Goal: Task Accomplishment & Management: Use online tool/utility

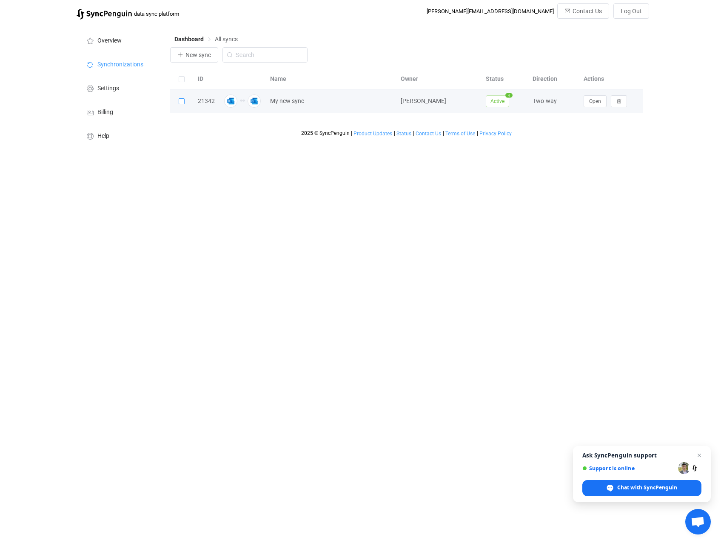
click at [180, 102] on span at bounding box center [182, 101] width 6 height 6
click at [185, 98] on input "checkbox" at bounding box center [185, 98] width 0 height 0
click at [589, 100] on span "Open" at bounding box center [595, 101] width 12 height 6
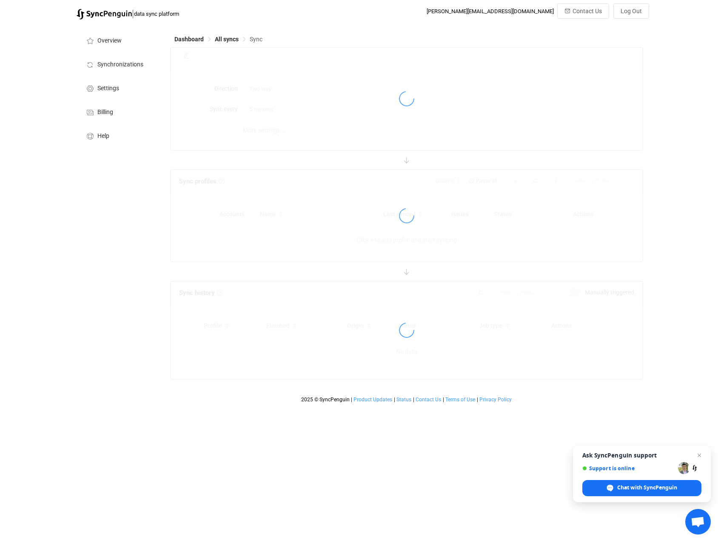
type input "10 minutes"
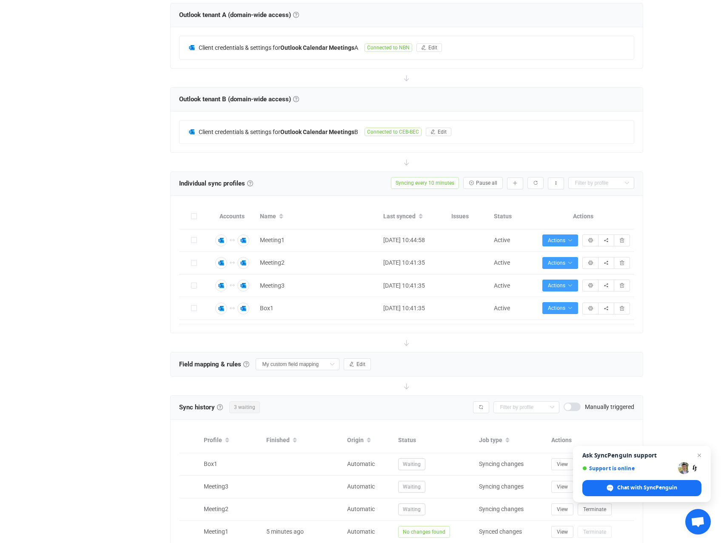
scroll to position [142, 0]
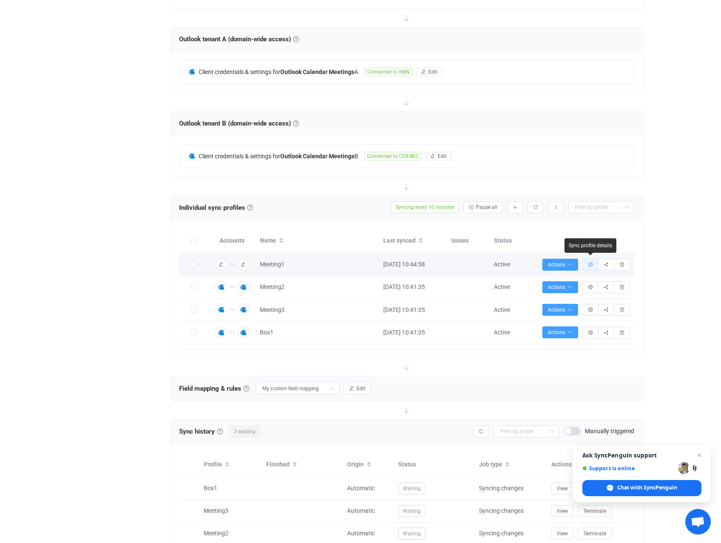
click at [587, 264] on button "button" at bounding box center [590, 265] width 16 height 12
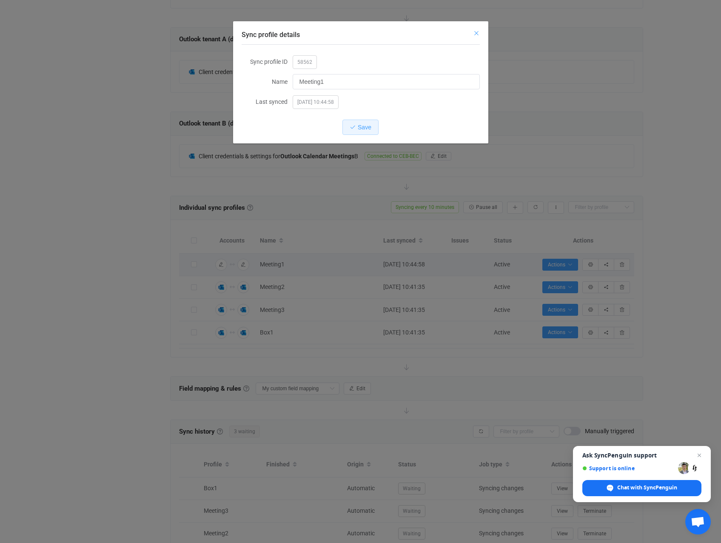
click at [473, 32] on icon "Close" at bounding box center [476, 33] width 7 height 7
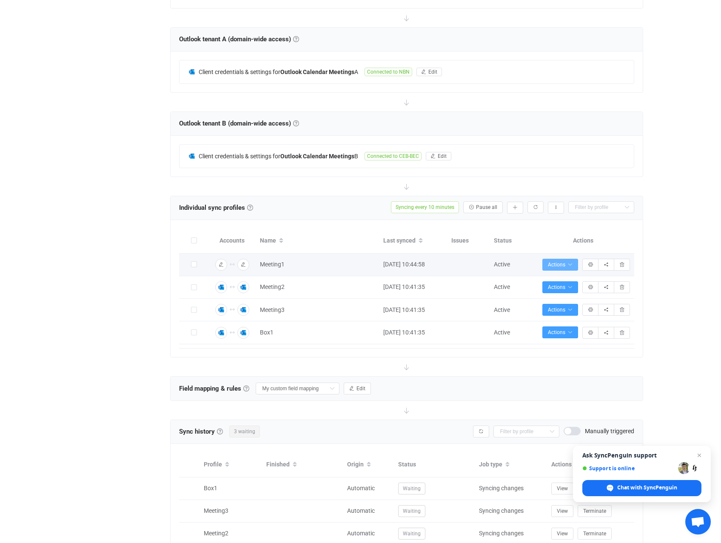
click at [566, 262] on span "Actions" at bounding box center [560, 265] width 25 height 6
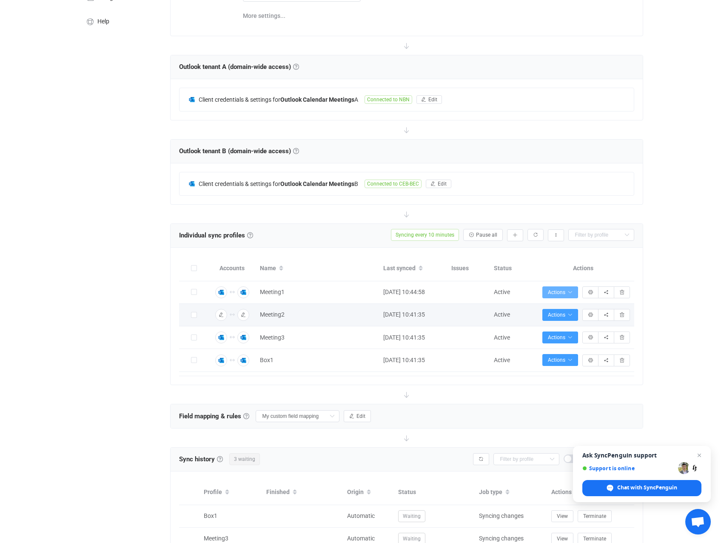
scroll to position [0, 0]
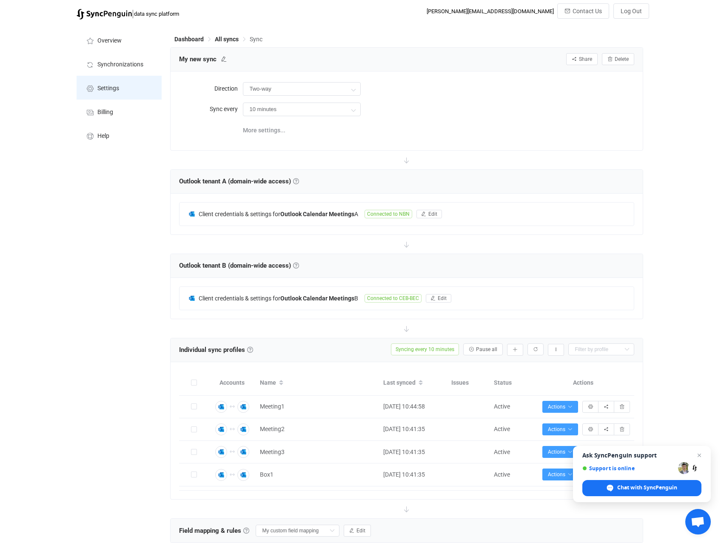
click at [92, 90] on icon at bounding box center [90, 89] width 10 height 8
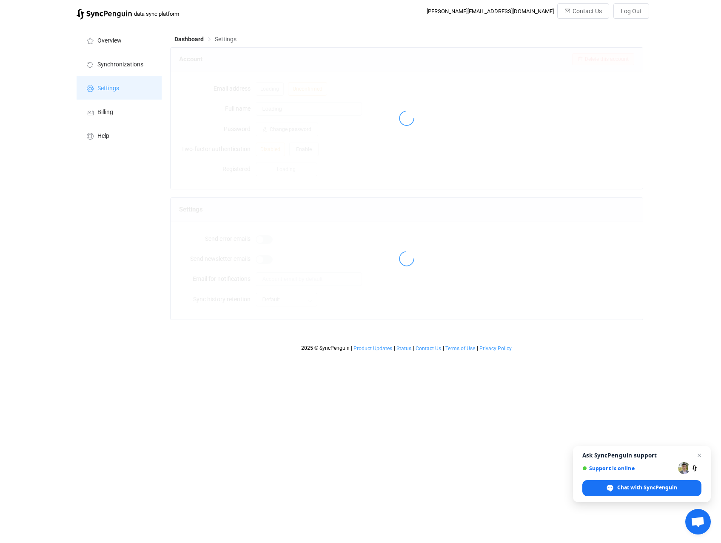
type input "[PERSON_NAME]"
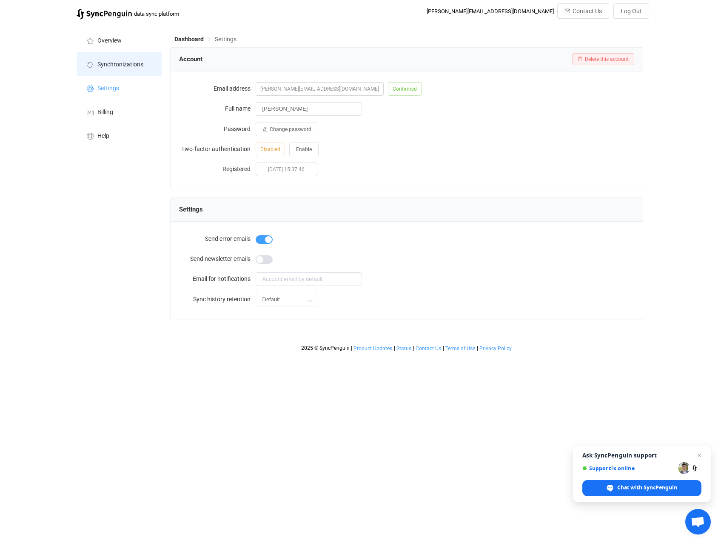
click at [119, 65] on span "Synchronizations" at bounding box center [120, 64] width 46 height 7
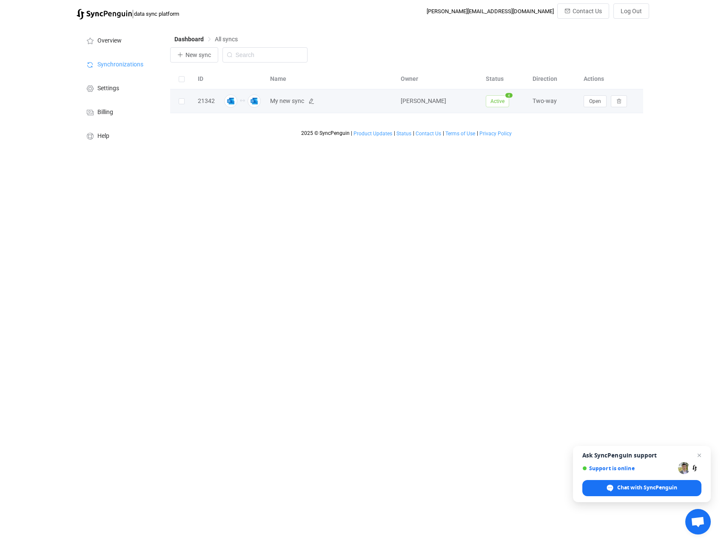
click at [288, 101] on span "My new sync" at bounding box center [287, 101] width 34 height 10
drag, startPoint x: 288, startPoint y: 101, endPoint x: 307, endPoint y: 102, distance: 19.2
click at [307, 102] on span "My new sync" at bounding box center [331, 101] width 122 height 10
click at [309, 103] on icon at bounding box center [311, 101] width 6 height 6
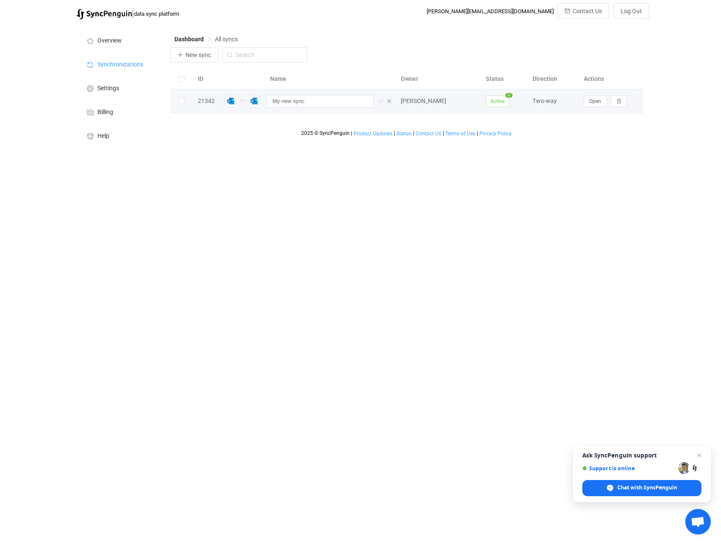
drag, startPoint x: 499, startPoint y: 313, endPoint x: 493, endPoint y: 315, distance: 5.9
click at [495, 151] on html "| data sync platform [PERSON_NAME][EMAIL_ADDRESS][DOMAIN_NAME] Contact Us Log O…" at bounding box center [360, 75] width 721 height 151
click at [376, 102] on div "My new sync" at bounding box center [324, 101] width 108 height 13
click at [492, 101] on span "Active" at bounding box center [497, 101] width 23 height 12
click at [271, 151] on html "| data sync platform [PERSON_NAME][EMAIL_ADDRESS][DOMAIN_NAME] Contact Us Log O…" at bounding box center [360, 75] width 721 height 151
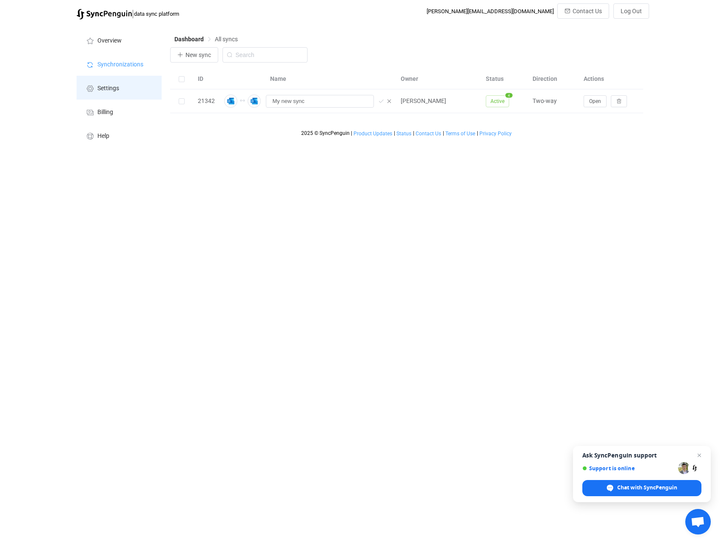
click at [104, 89] on span "Settings" at bounding box center [108, 88] width 22 height 7
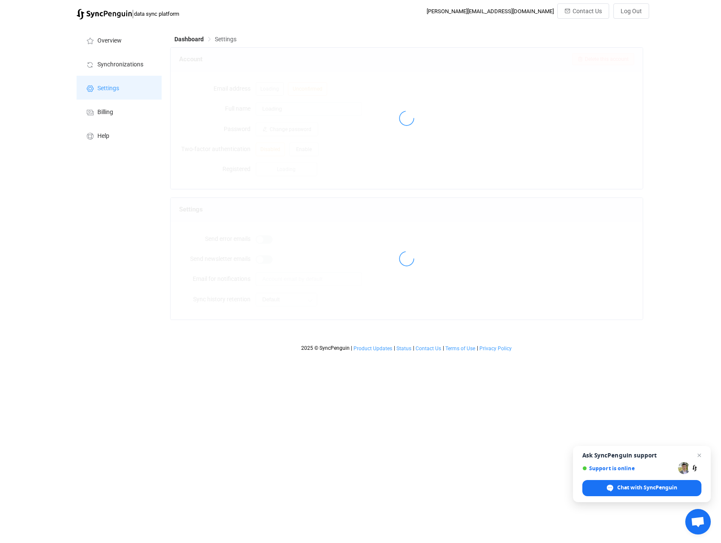
type input "[PERSON_NAME]"
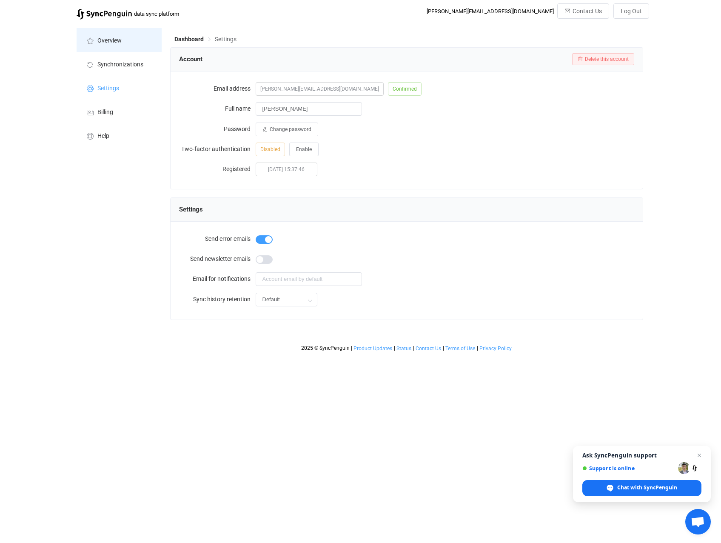
click at [117, 41] on span "Overview" at bounding box center [109, 40] width 24 height 7
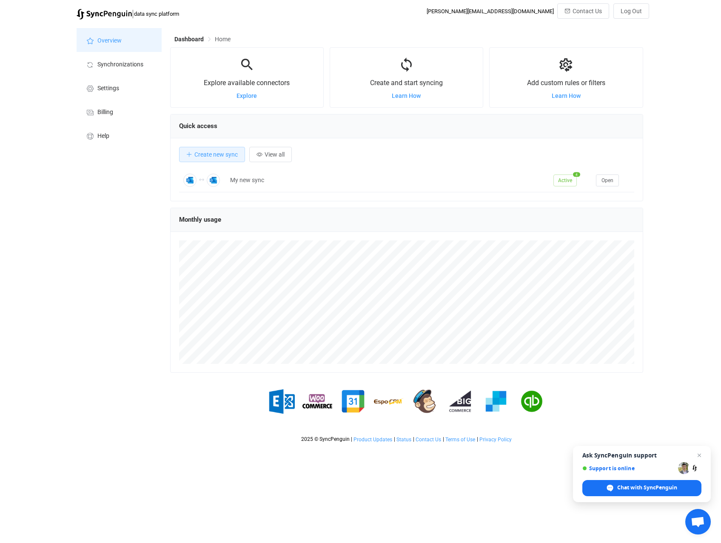
scroll to position [165, 473]
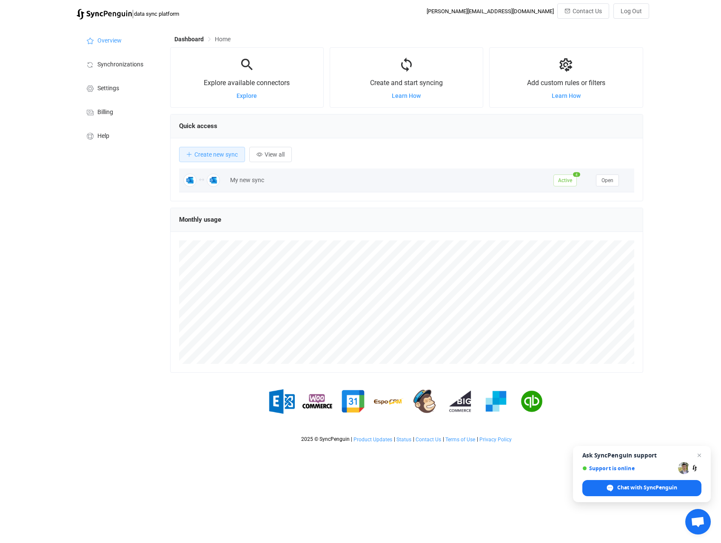
click at [244, 182] on div "My new sync" at bounding box center [387, 180] width 323 height 10
click at [608, 180] on span "Open" at bounding box center [607, 180] width 12 height 6
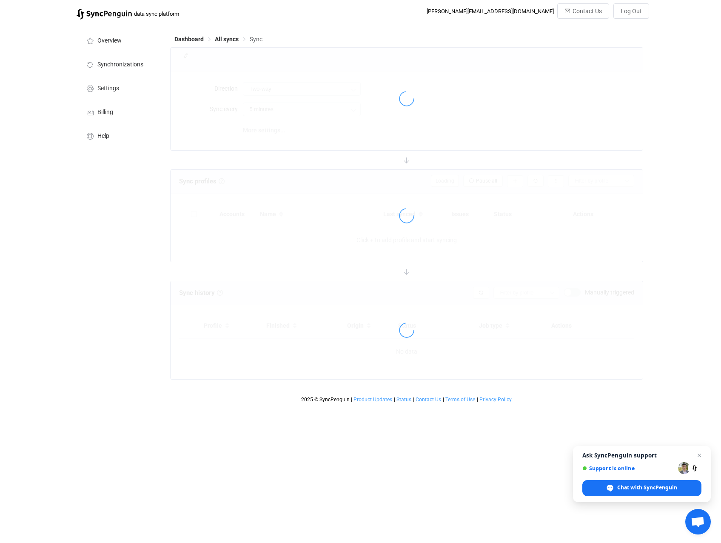
type input "10 minutes"
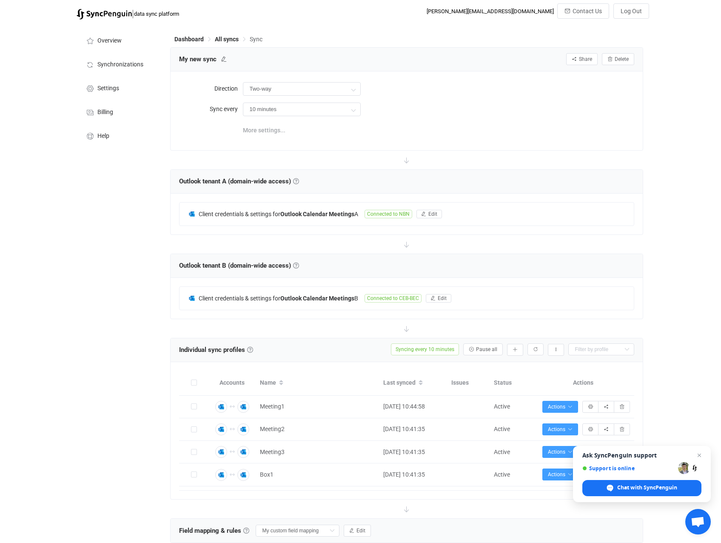
click at [263, 129] on span "More settings..." at bounding box center [264, 130] width 43 height 17
click at [424, 213] on icon "button" at bounding box center [423, 213] width 5 height 5
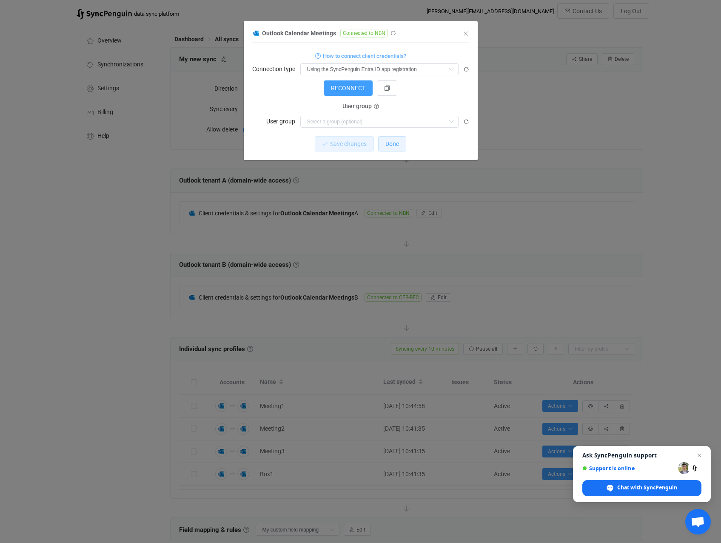
click at [388, 143] on span "Done" at bounding box center [392, 143] width 14 height 7
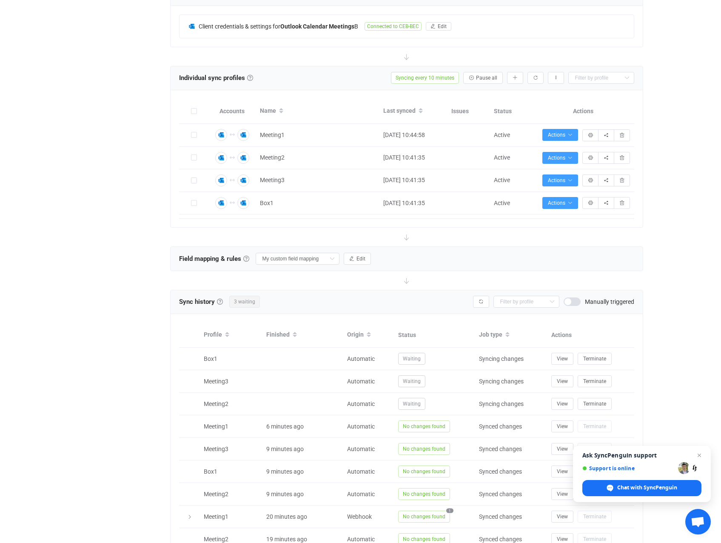
scroll to position [340, 0]
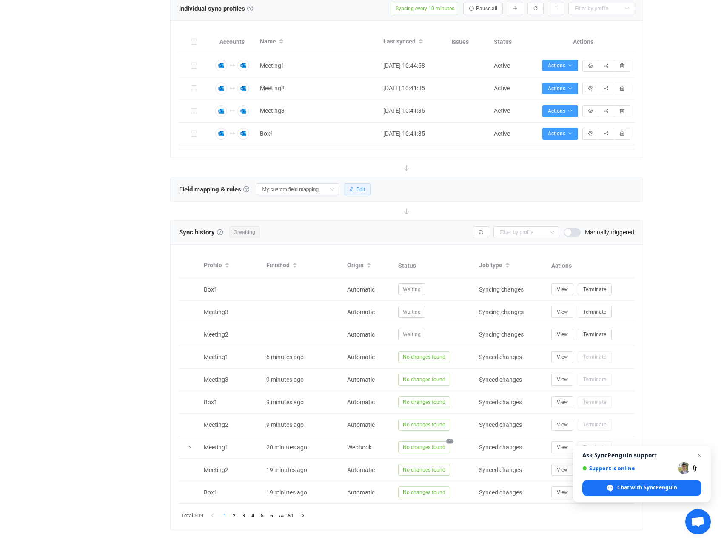
click at [354, 187] on button "Edit" at bounding box center [357, 189] width 27 height 12
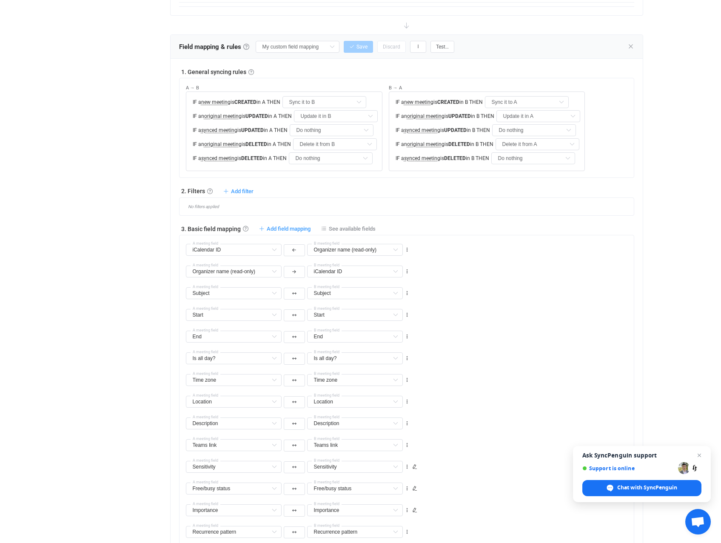
scroll to position [510, 0]
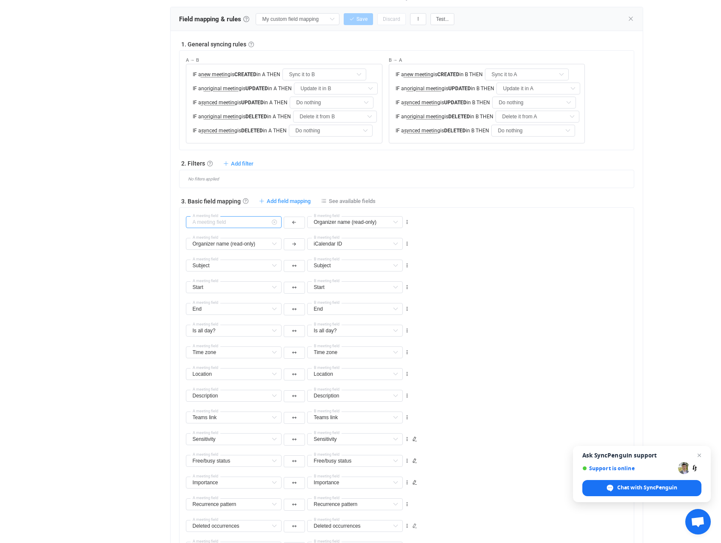
click at [268, 225] on input "text" at bounding box center [234, 222] width 96 height 12
click at [518, 255] on div "Subject Subject Default field Description (plain text) (read-only) Default fiel…" at bounding box center [410, 262] width 448 height 22
click at [404, 222] on icon at bounding box center [407, 222] width 6 height 6
click at [385, 277] on li "Delete" at bounding box center [381, 273] width 56 height 15
type input "Organizer name (read-only)"
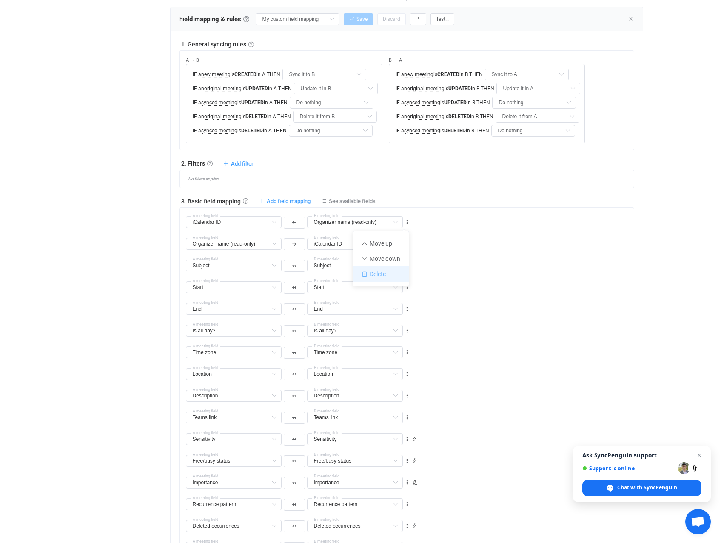
type input "iCalendar ID"
type input "Subject"
type input "Start"
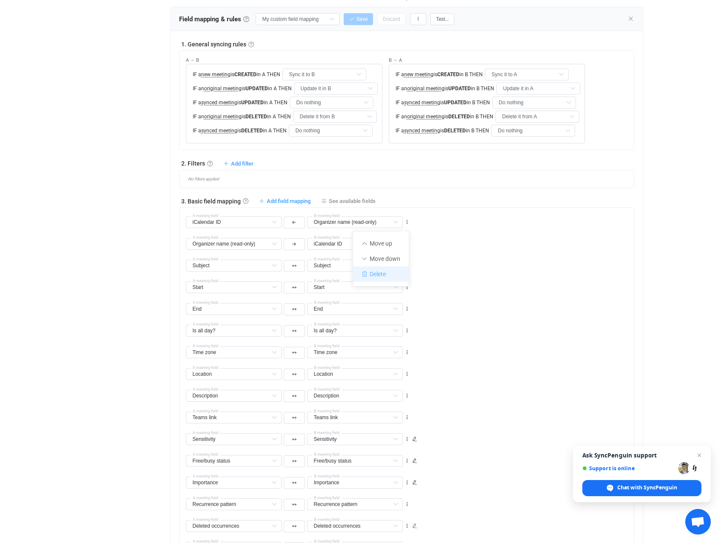
type input "End"
type input "Is all day?"
type input "Time zone"
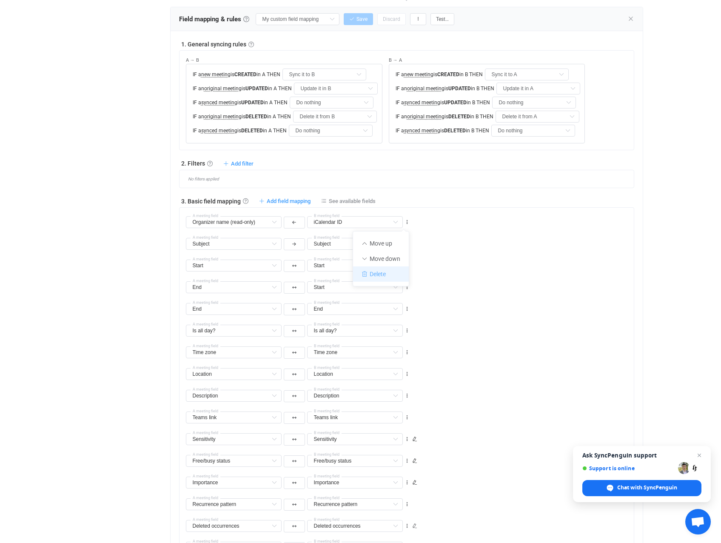
type input "Time zone"
type input "Location"
type input "Description"
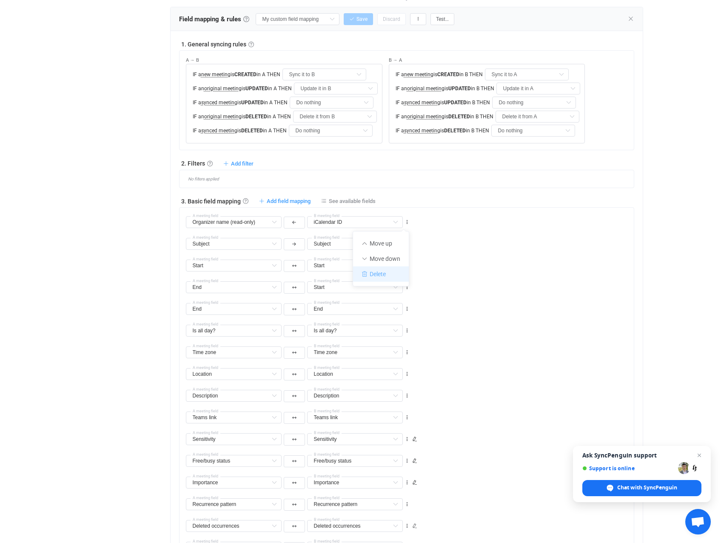
type input "Teams link"
type input "Sensitivity"
type input "Free/busy status"
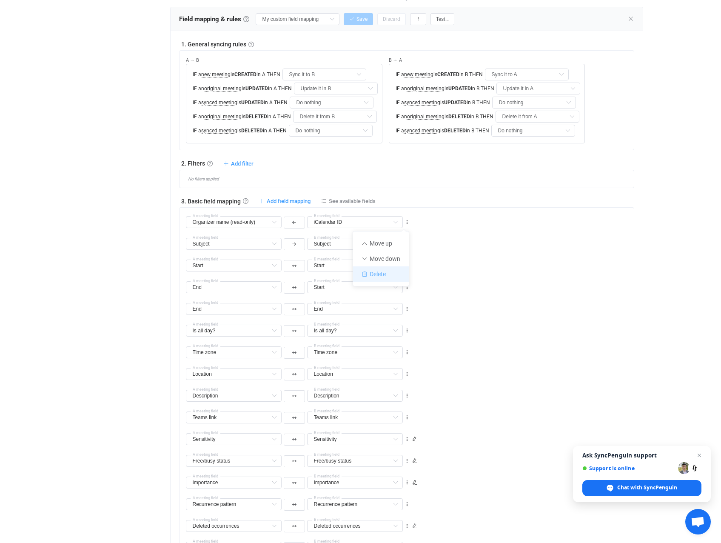
type input "Free/busy status"
type input "Importance"
type input "Recurrence pattern"
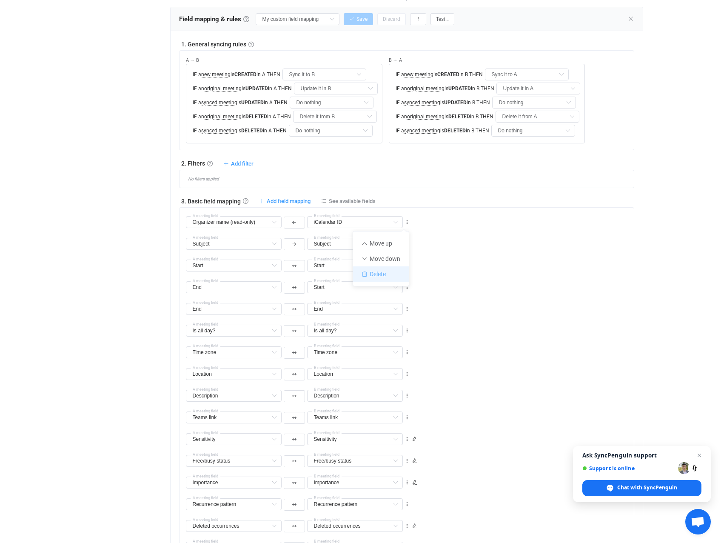
type input "Deleted occurrences"
type input "Recurrence exceptions"
click at [405, 221] on icon at bounding box center [407, 222] width 6 height 6
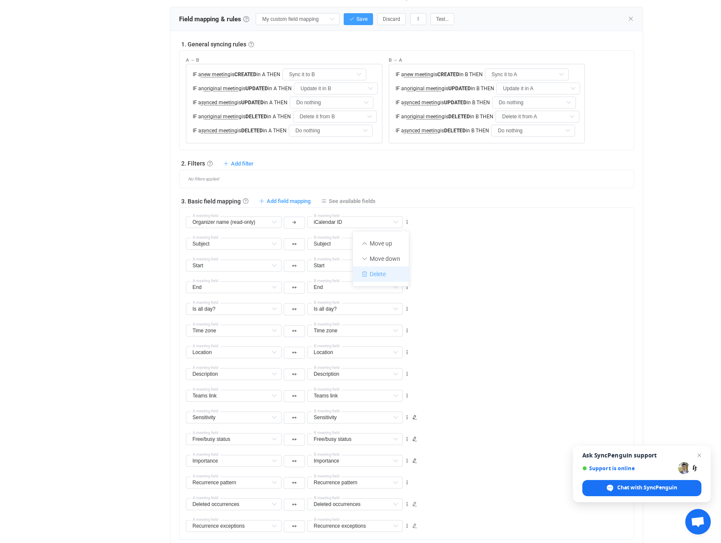
click at [391, 274] on li "Delete" at bounding box center [381, 273] width 56 height 15
type input "Subject"
type input "Start"
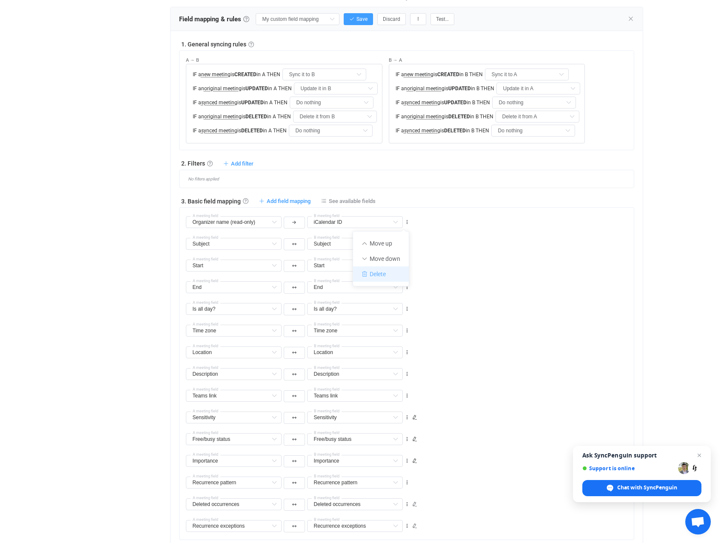
type input "End"
type input "Is all day?"
type input "Time zone"
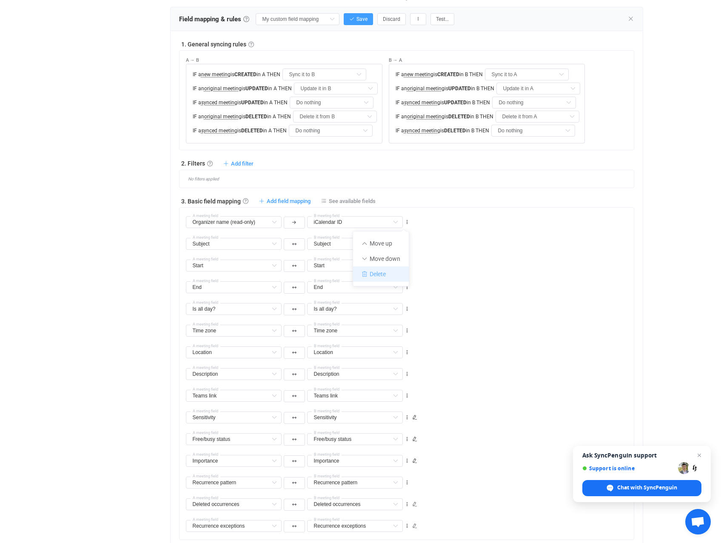
type input "Time zone"
type input "Location"
type input "Description"
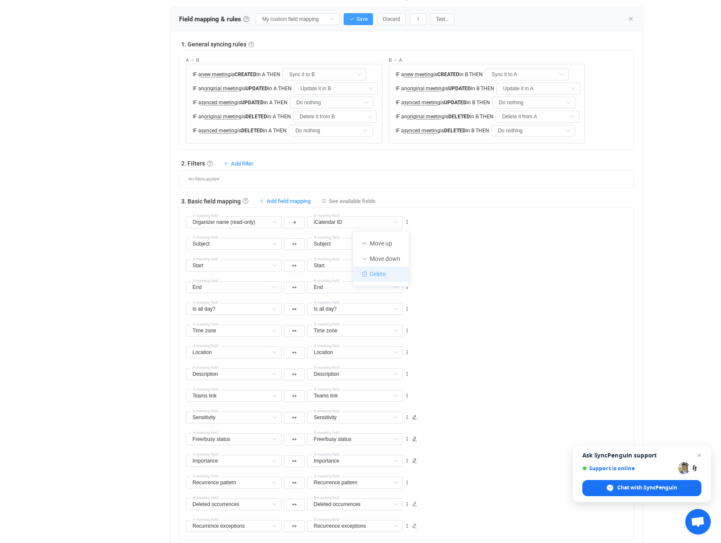
type input "Teams link"
type input "Sensitivity"
type input "Free/busy status"
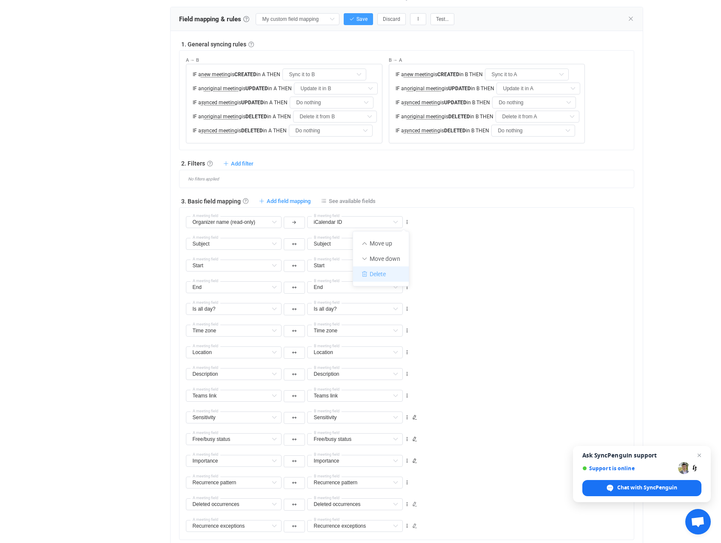
type input "Free/busy status"
type input "Importance"
type input "Recurrence pattern"
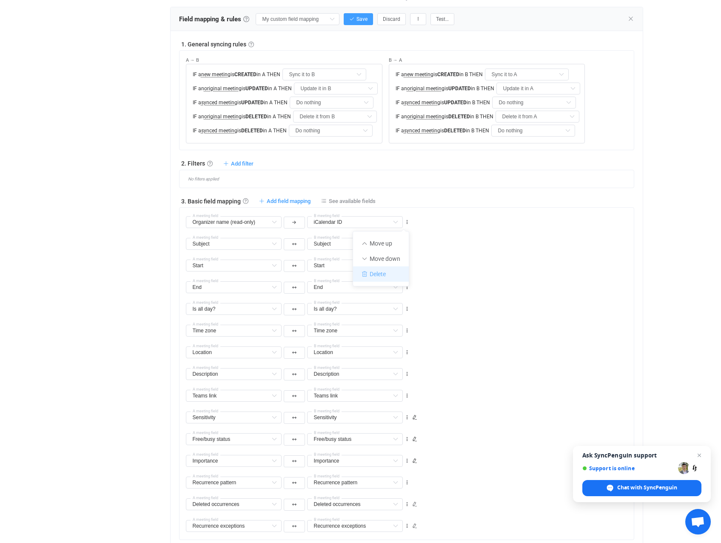
type input "Deleted occurrences"
type input "Recurrence exceptions"
click at [354, 201] on span "See available fields" at bounding box center [352, 201] width 47 height 6
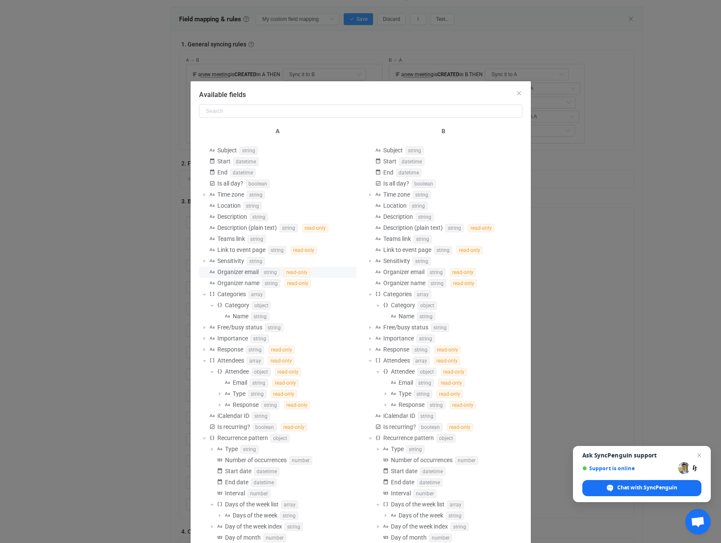
click at [288, 270] on span "read-only" at bounding box center [297, 272] width 26 height 9
click at [290, 273] on span "read-only" at bounding box center [297, 272] width 26 height 9
drag, startPoint x: 290, startPoint y: 273, endPoint x: 222, endPoint y: 273, distance: 67.2
click at [222, 273] on span "Organizer email" at bounding box center [237, 271] width 41 height 7
click at [516, 91] on icon "Close" at bounding box center [519, 93] width 7 height 7
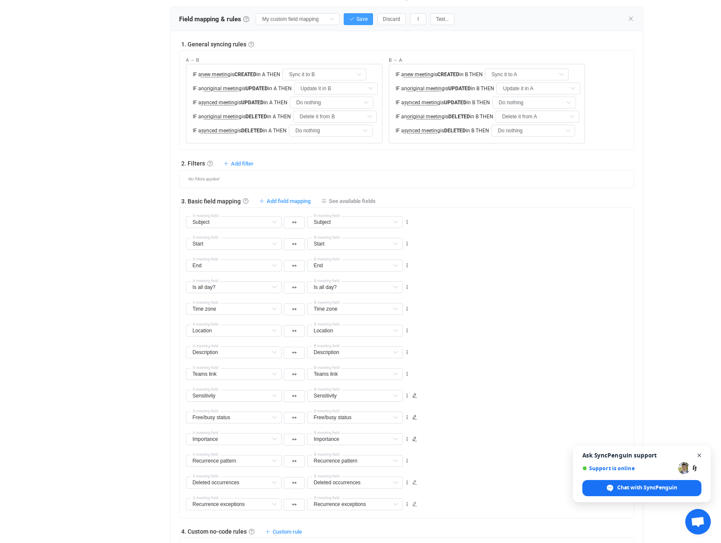
click at [643, 342] on span "Close chat" at bounding box center [699, 455] width 11 height 11
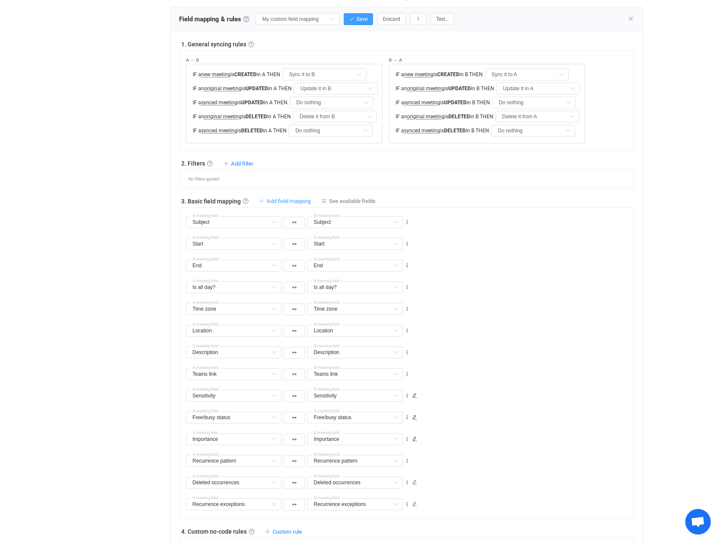
click at [287, 199] on span "Add field mapping" at bounding box center [289, 201] width 44 height 6
type input "Subject"
type input "Start"
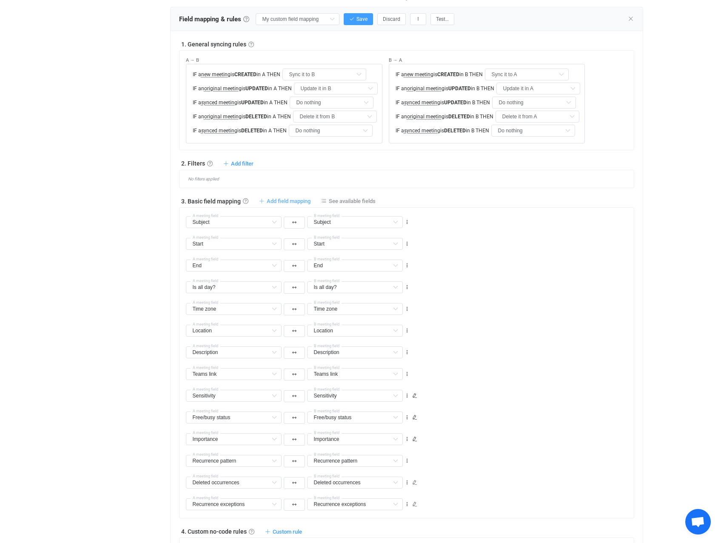
type input "End"
type input "Is all day?"
type input "Time zone"
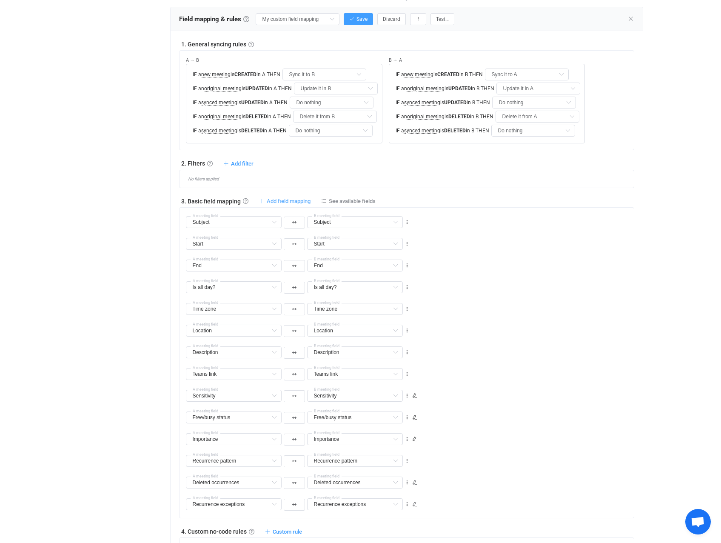
type input "Time zone"
type input "Location"
type input "Description"
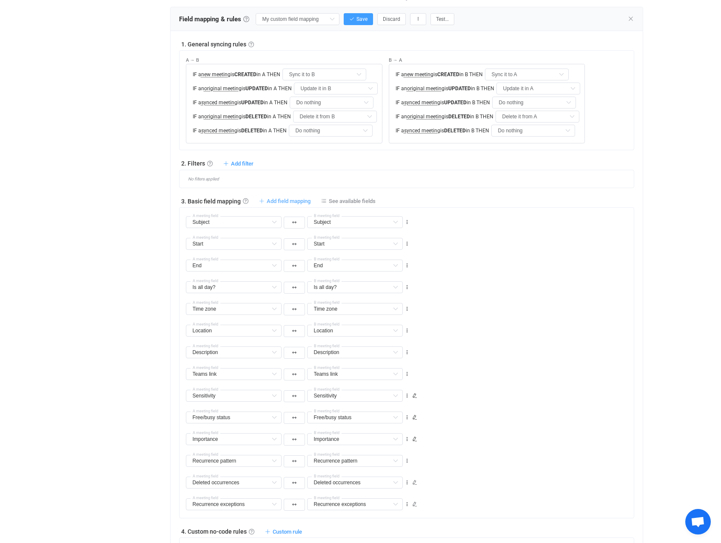
type input "Teams link"
type input "Sensitivity"
type input "Free/busy status"
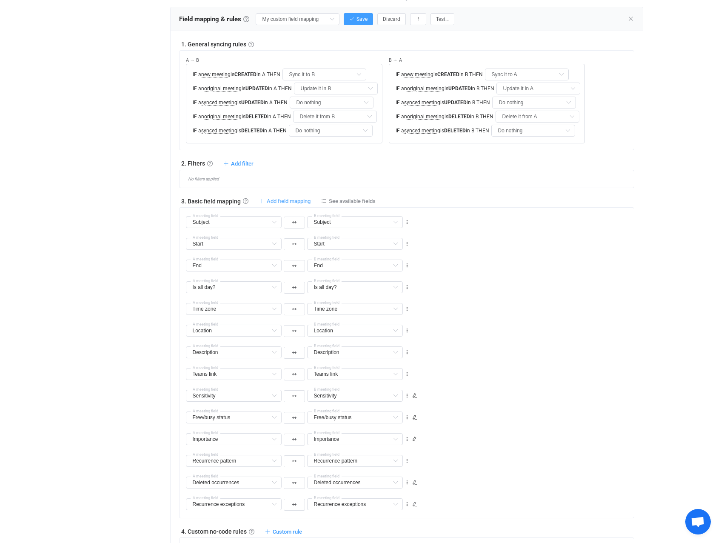
type input "Free/busy status"
type input "Importance"
type input "Recurrence pattern"
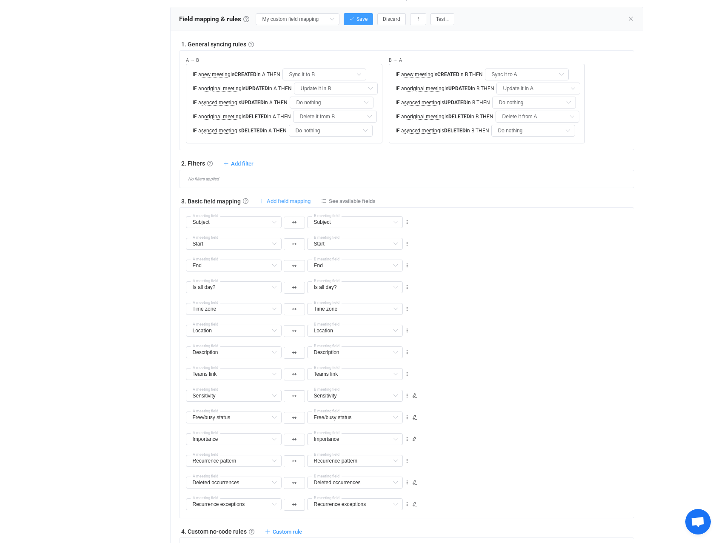
type input "Deleted occurrences"
click at [272, 223] on icon at bounding box center [274, 222] width 11 height 12
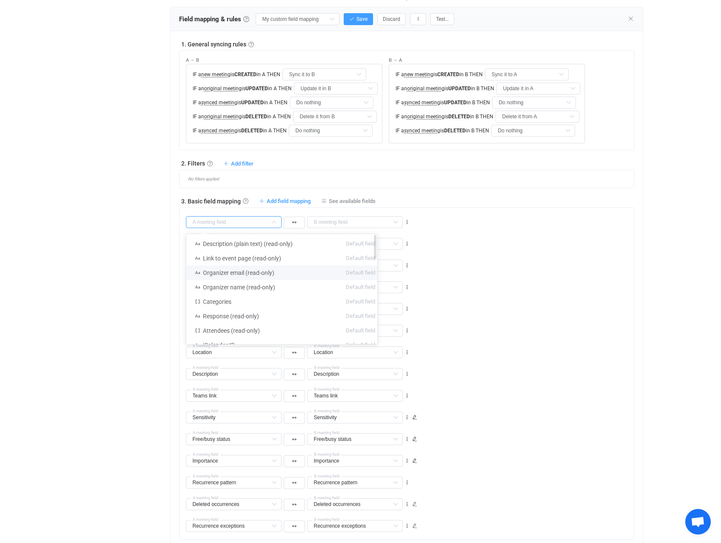
click at [279, 271] on li "Organizer email (read-only) Default field" at bounding box center [284, 272] width 197 height 14
type input "Organizer email (read-only)"
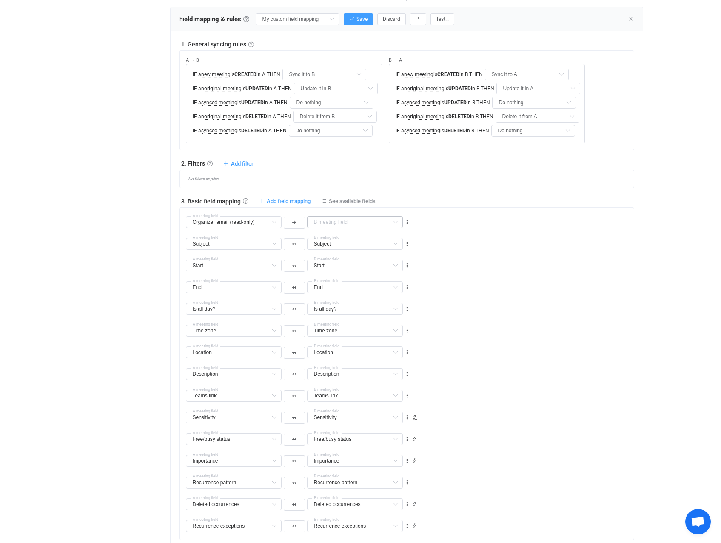
click at [396, 219] on icon at bounding box center [395, 222] width 11 height 12
click at [502, 202] on div "3. Basic field mapping Basic field mapping Define how fields are mapped between…" at bounding box center [406, 201] width 455 height 9
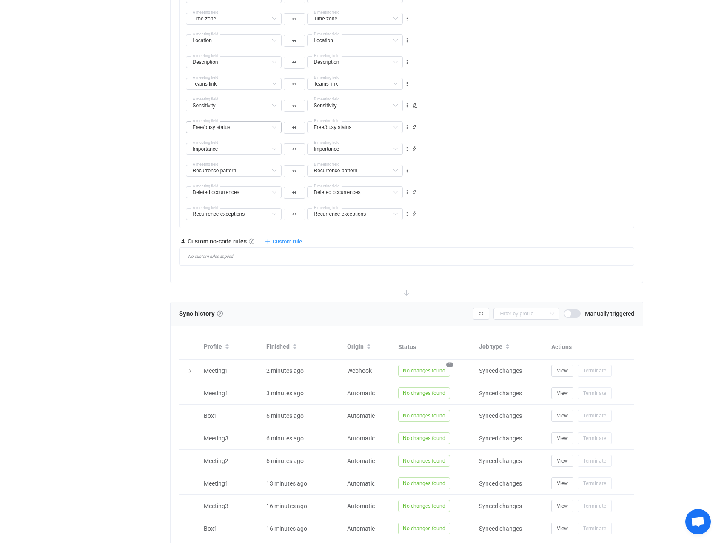
scroll to position [851, 0]
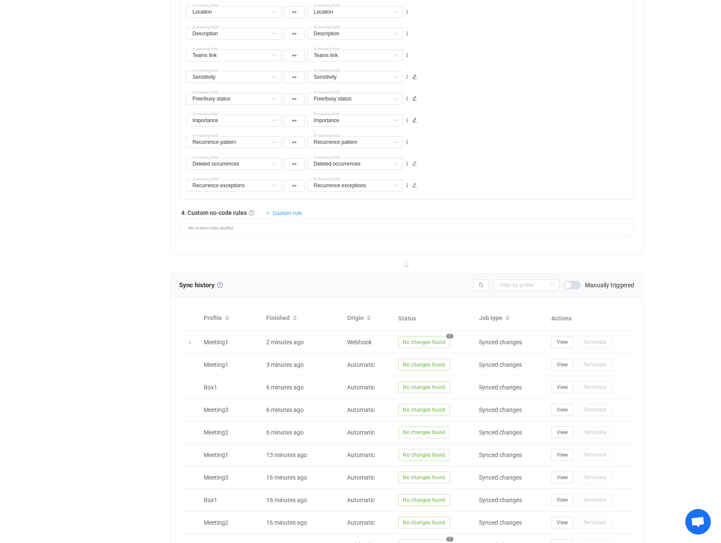
click at [287, 213] on span "Custom rule" at bounding box center [287, 213] width 29 height 6
click at [254, 237] on li "Custom rule when syncing meeting A → B …" at bounding box center [233, 233] width 131 height 15
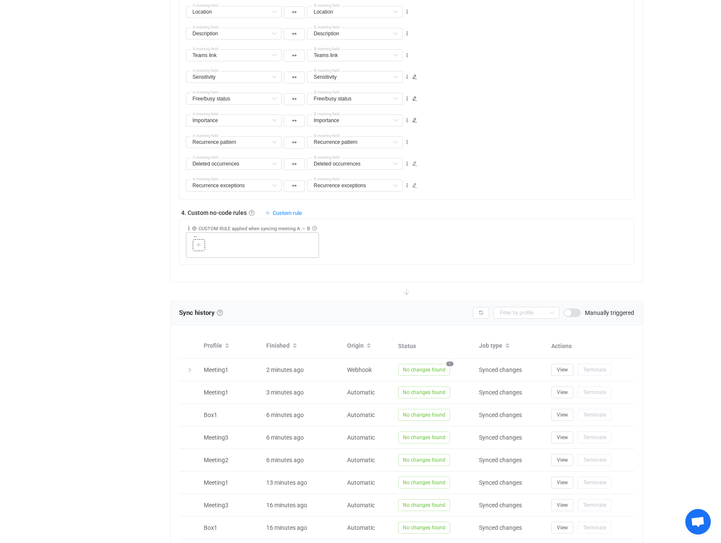
click at [195, 246] on div at bounding box center [199, 245] width 8 height 8
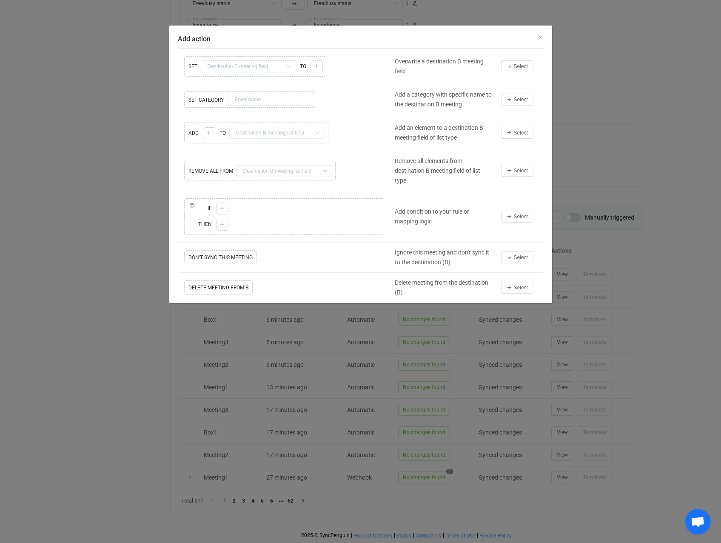
scroll to position [691, 0]
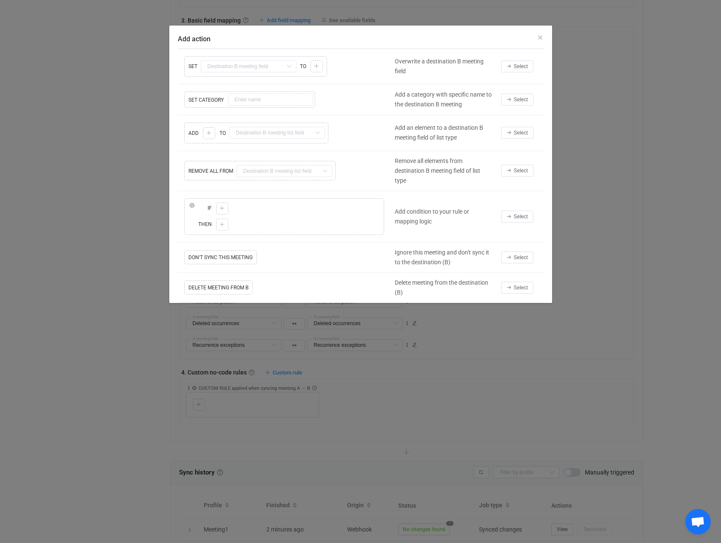
click at [241, 67] on div "Copy Cut Replace SET Subject Default field Start Default field End Default fiel…" at bounding box center [284, 66] width 213 height 25
click at [288, 66] on icon "Add action" at bounding box center [289, 66] width 11 height 12
click at [205, 133] on div "Copy Cut Replace ADD Copy Cut Paste TYPE MISMATCH Select value TO Categories De…" at bounding box center [284, 132] width 213 height 25
click at [218, 134] on div "Copy Cut Replace ADD Copy Cut Paste TYPE MISMATCH Select value TO Categories De…" at bounding box center [284, 132] width 213 height 25
click at [251, 137] on div "Copy Cut Replace ADD Copy Cut Paste TYPE MISMATCH Select value TO Categories De…" at bounding box center [284, 132] width 213 height 25
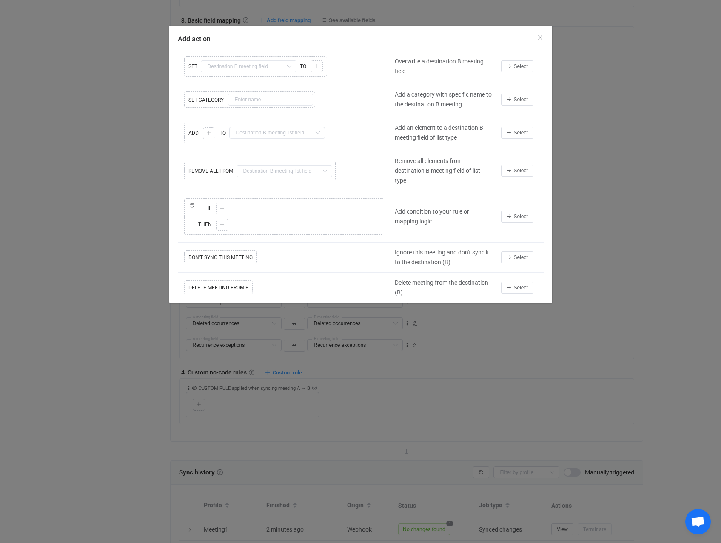
click at [325, 132] on div "Copy Cut Replace ADD Copy Cut Paste TYPE MISMATCH Select value TO Categories De…" at bounding box center [284, 132] width 213 height 25
click at [521, 132] on span "Select" at bounding box center [521, 133] width 14 height 6
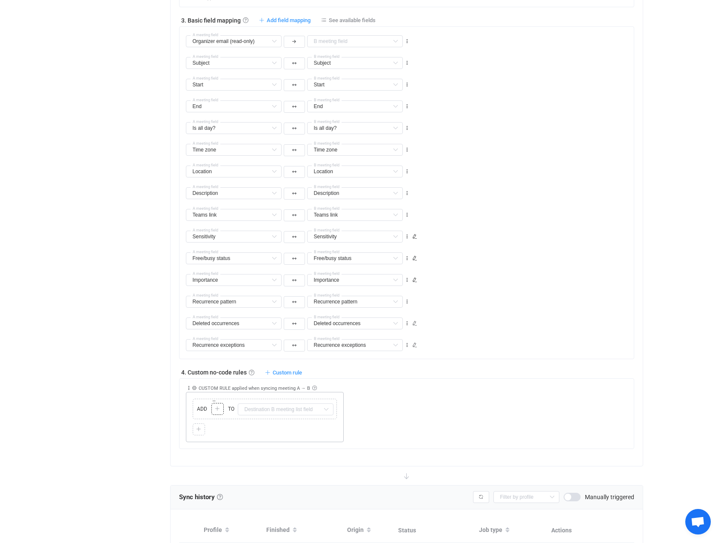
click at [213, 342] on div "Copy Cut Paste TYPE MISMATCH Select value" at bounding box center [217, 409] width 12 height 12
click at [217, 342] on icon at bounding box center [217, 408] width 5 height 5
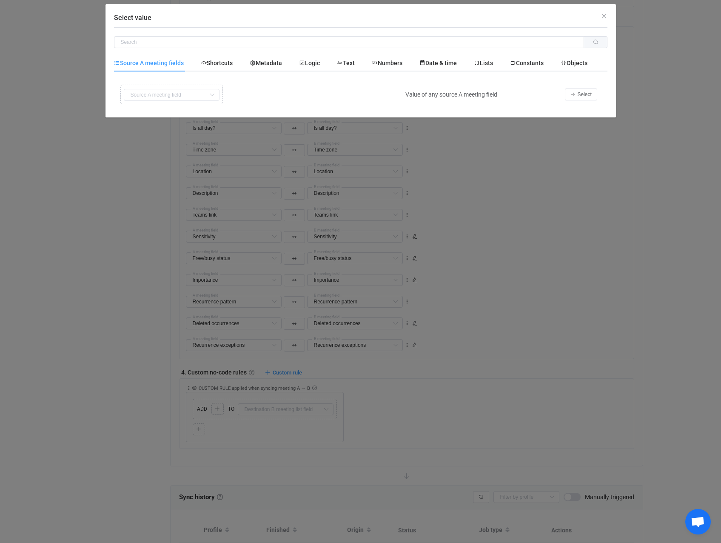
click at [163, 97] on div "Copy Cut Replace TYPE MISMATCH Subject Default field Start Default field End De…" at bounding box center [257, 95] width 279 height 24
click at [133, 42] on input "Select value" at bounding box center [349, 42] width 470 height 12
type input "organizer"
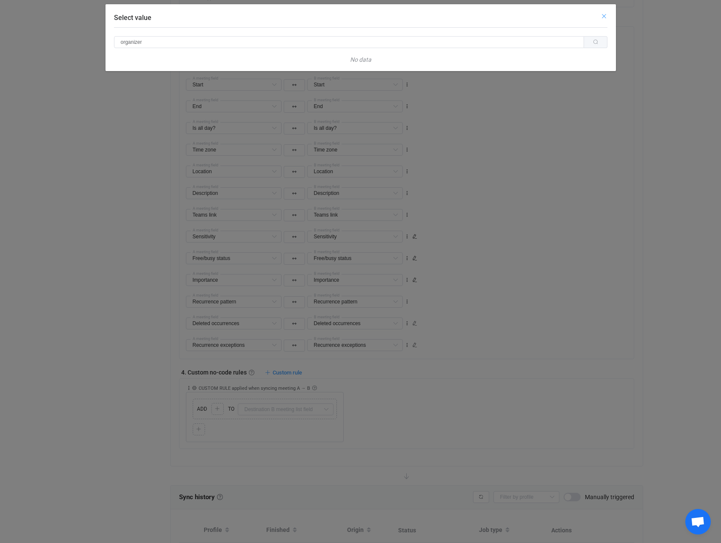
click at [601, 16] on icon "Close" at bounding box center [604, 16] width 7 height 7
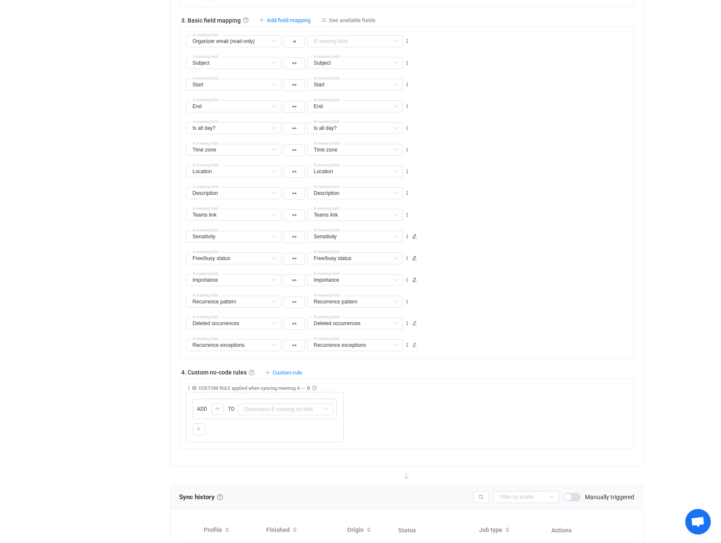
click at [190, 342] on icon at bounding box center [189, 388] width 6 height 6
click at [159, 342] on li "Delete" at bounding box center [163, 454] width 56 height 15
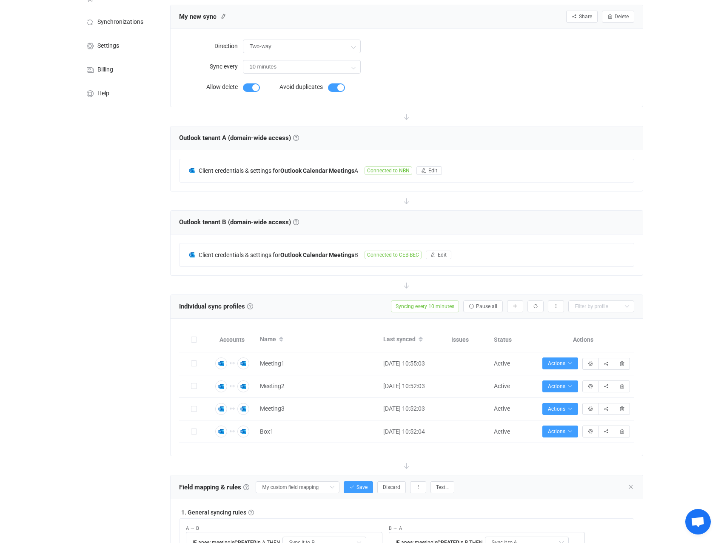
scroll to position [0, 0]
